Goal: Find specific page/section: Find specific page/section

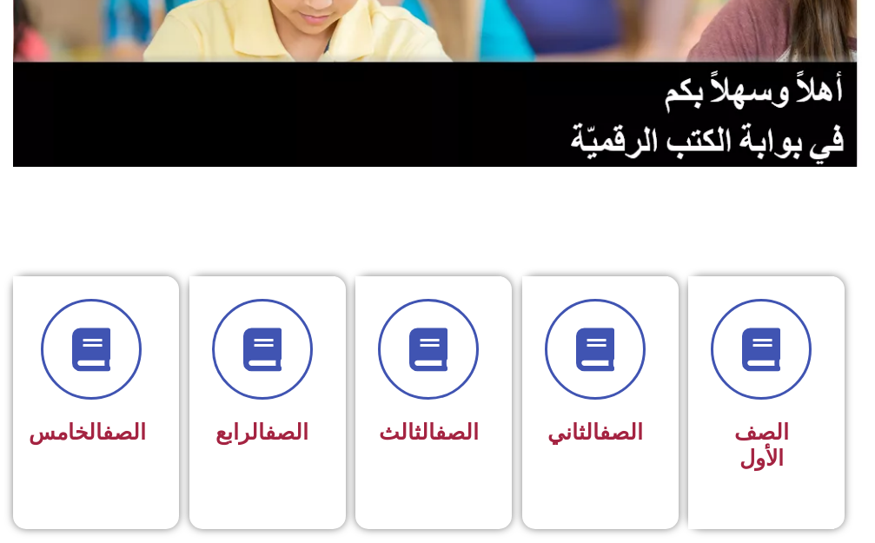
scroll to position [261, 0]
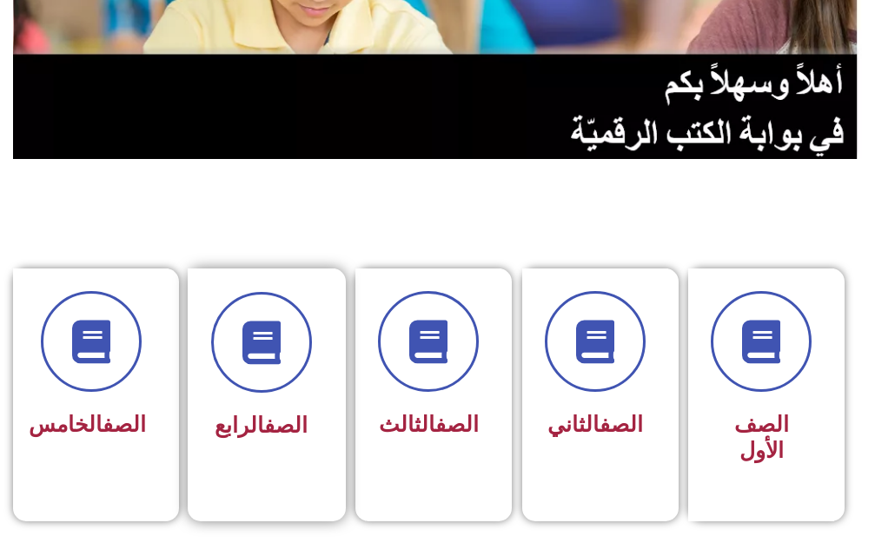
click at [283, 423] on link "الصف" at bounding box center [285, 425] width 43 height 25
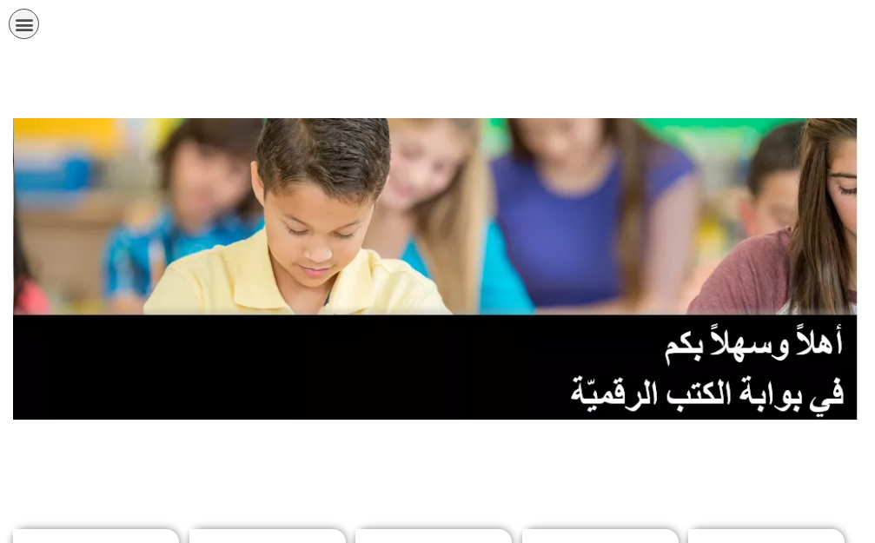
scroll to position [261, 0]
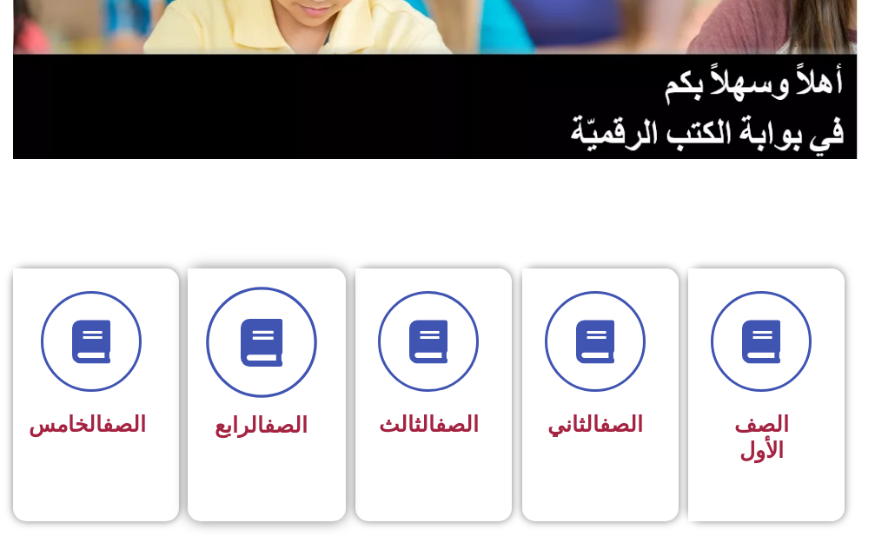
click at [296, 340] on span at bounding box center [261, 342] width 111 height 111
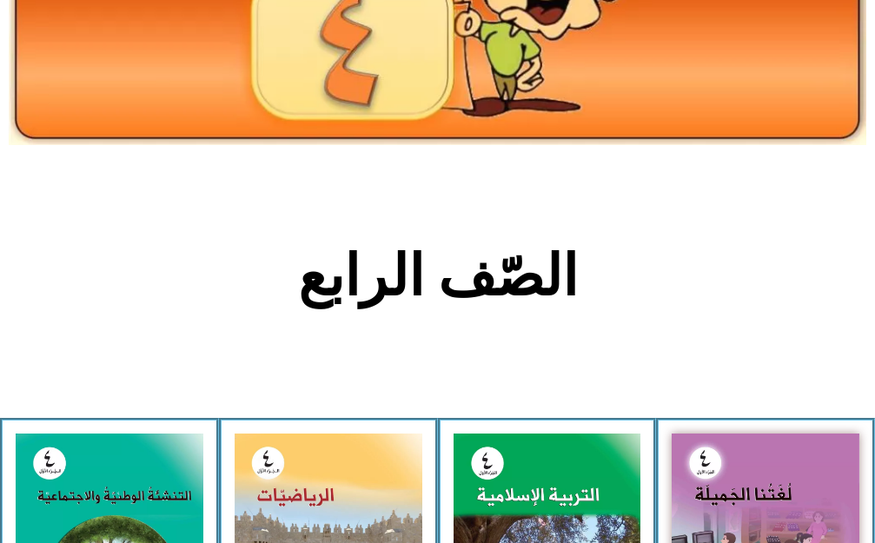
scroll to position [261, 0]
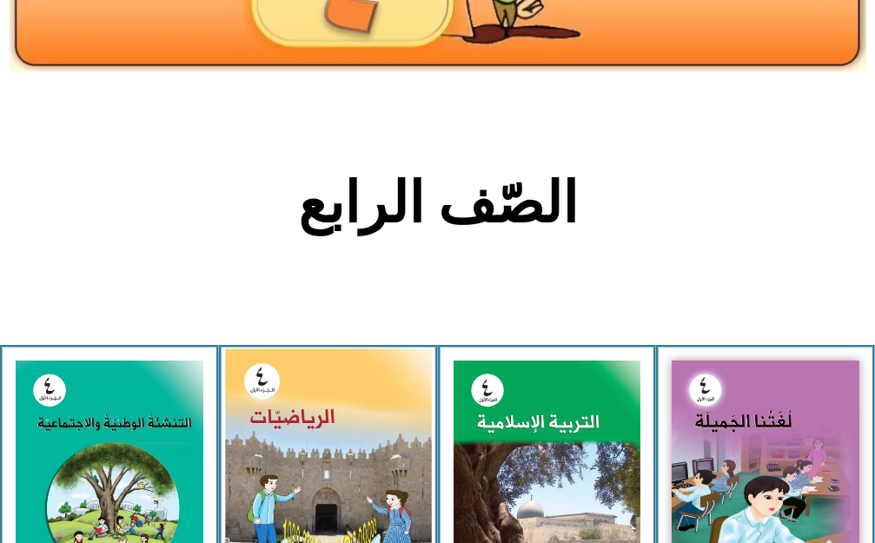
click at [267, 419] on img at bounding box center [328, 478] width 206 height 259
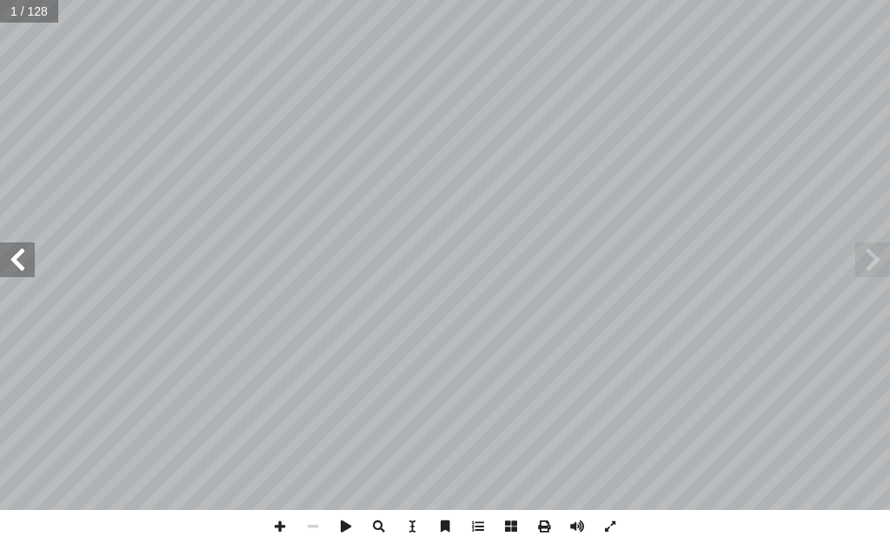
click at [18, 16] on input "text" at bounding box center [29, 11] width 58 height 23
type input "**"
click at [17, 271] on span at bounding box center [17, 260] width 35 height 35
click at [284, 527] on span at bounding box center [279, 526] width 33 height 33
click at [280, 527] on span at bounding box center [279, 526] width 33 height 33
